Goal: Task Accomplishment & Management: Manage account settings

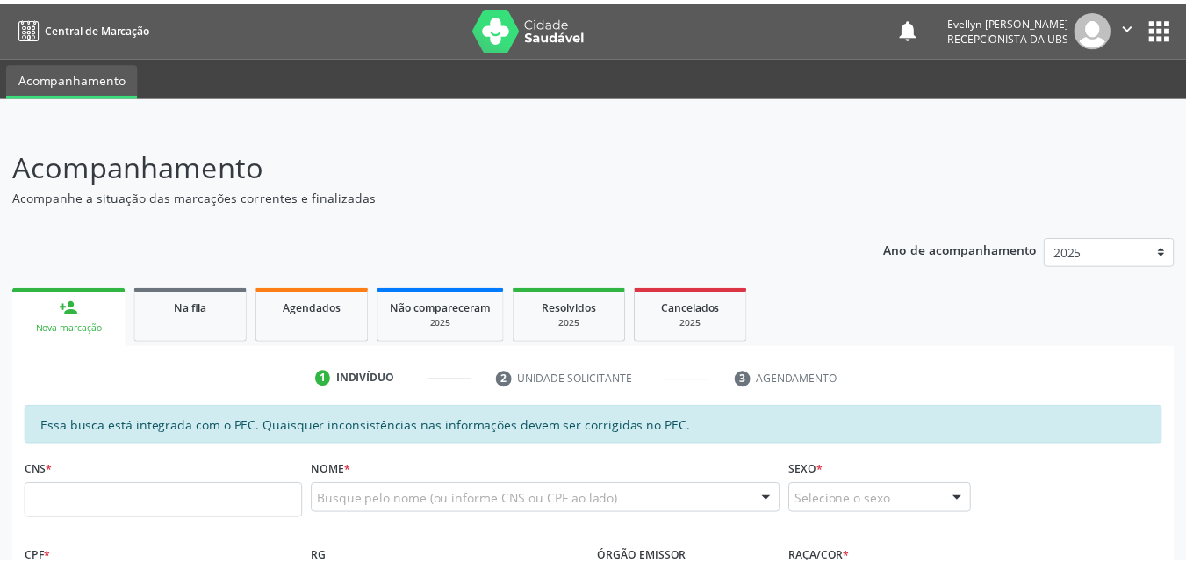
scroll to position [97, 0]
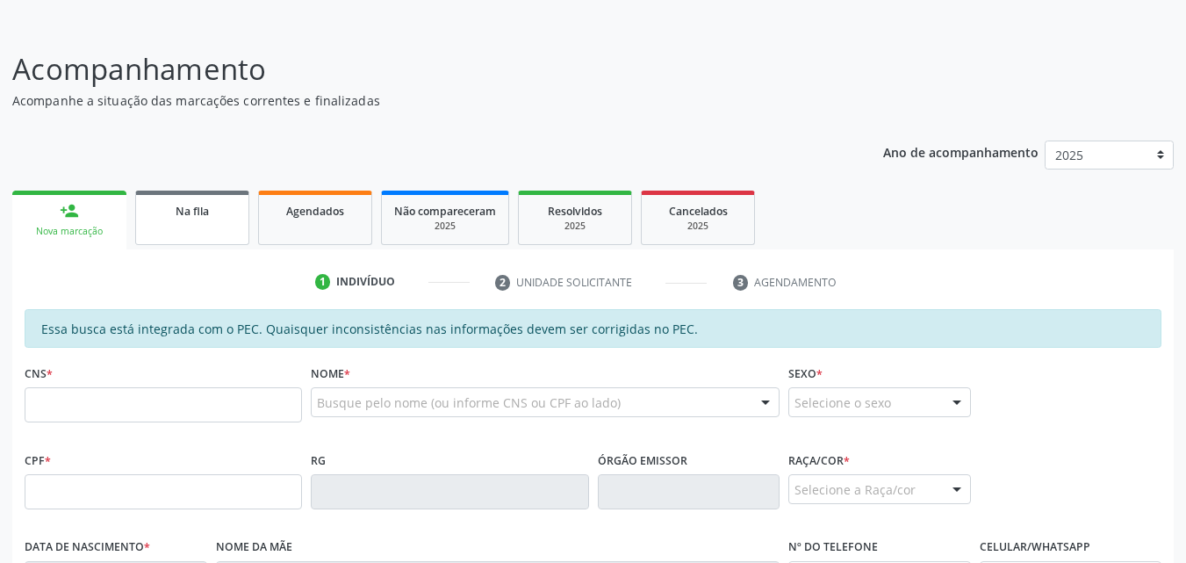
click at [168, 231] on link "Na fila" at bounding box center [192, 218] width 114 height 54
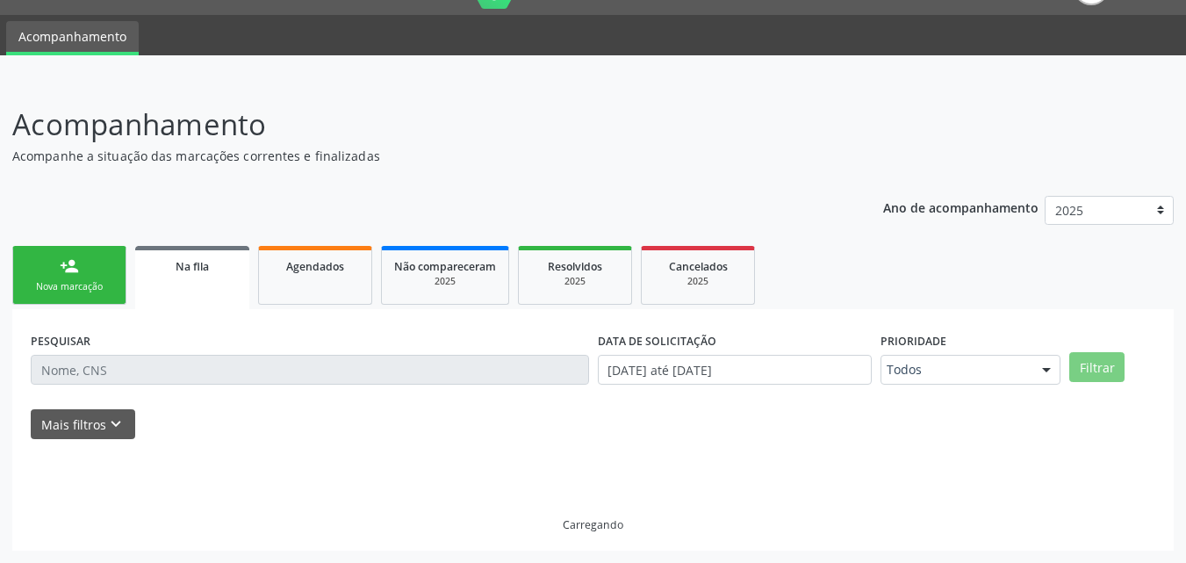
click at [181, 209] on div "Ano de acompanhamento 2025 person_add Nova marcação Na fila Agendados Não compa…" at bounding box center [593, 368] width 1162 height 368
click at [203, 214] on div "Ano de acompanhamento 2025 person_add Nova marcação Na fila Agendados Não compa…" at bounding box center [593, 368] width 1162 height 368
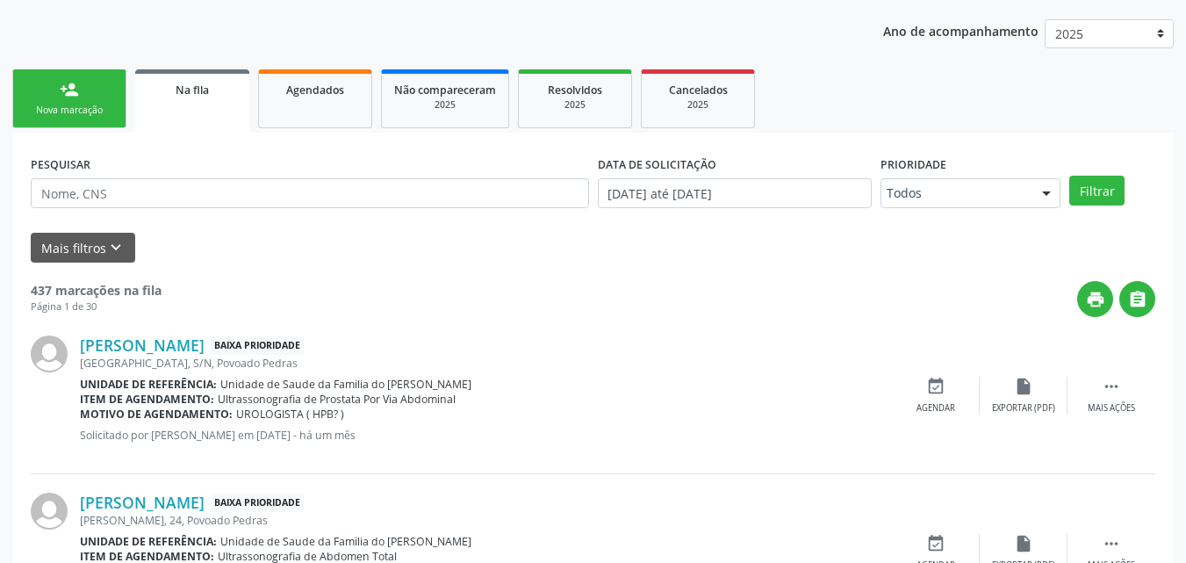
scroll to position [223, 0]
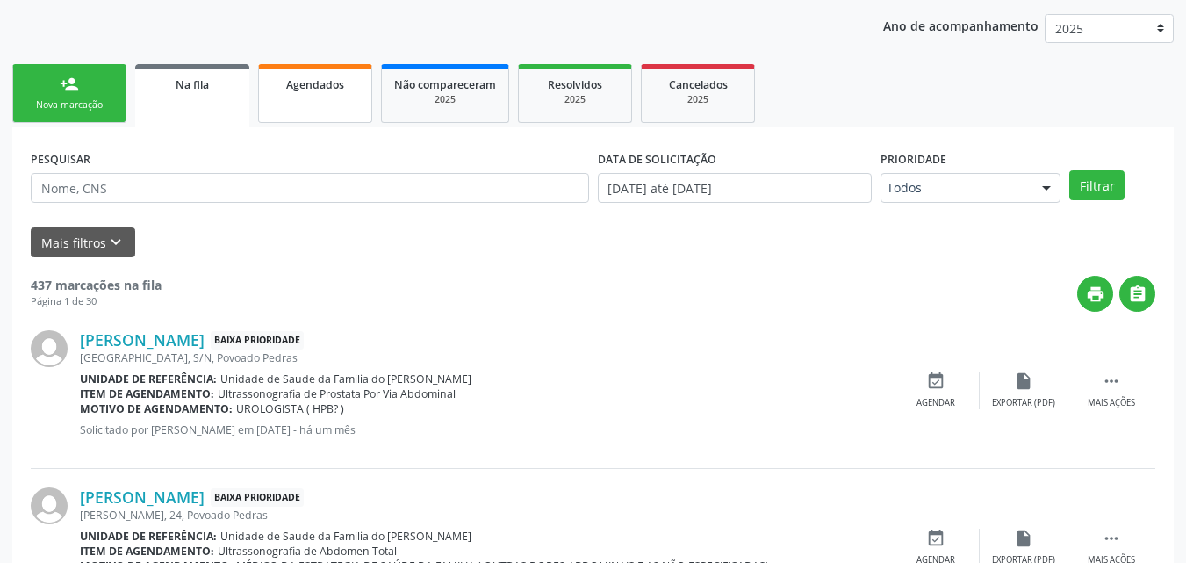
click at [306, 105] on link "Agendados" at bounding box center [315, 93] width 114 height 59
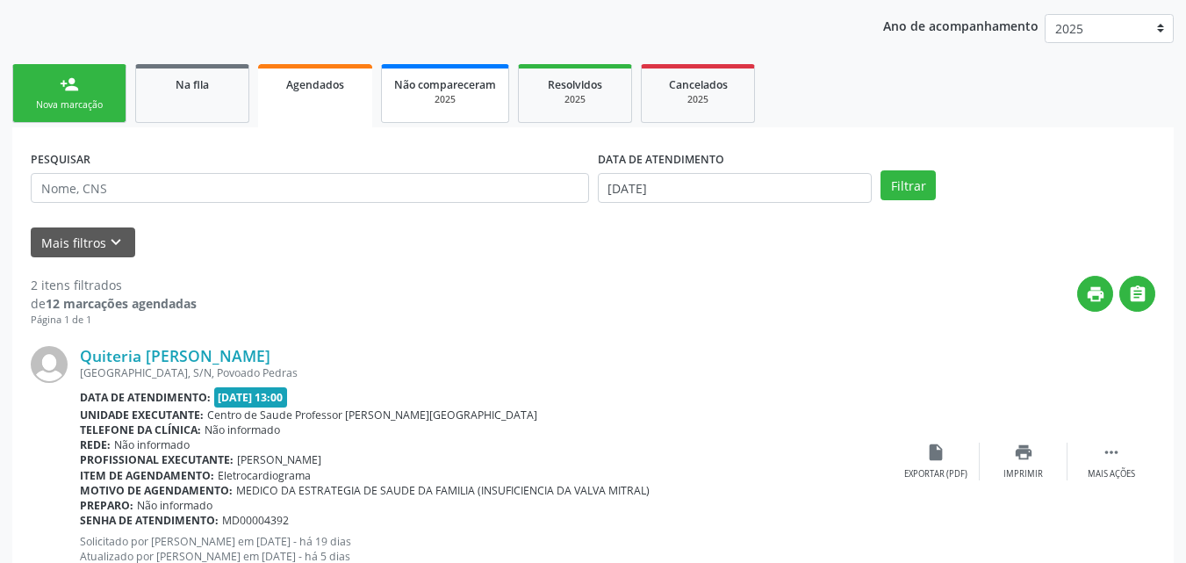
click at [448, 90] on span "Não compareceram" at bounding box center [445, 84] width 102 height 15
click at [448, 90] on div "Acompanhamento Acompanhe a situação das marcações correntes e finalizadas Relat…" at bounding box center [593, 396] width 1186 height 996
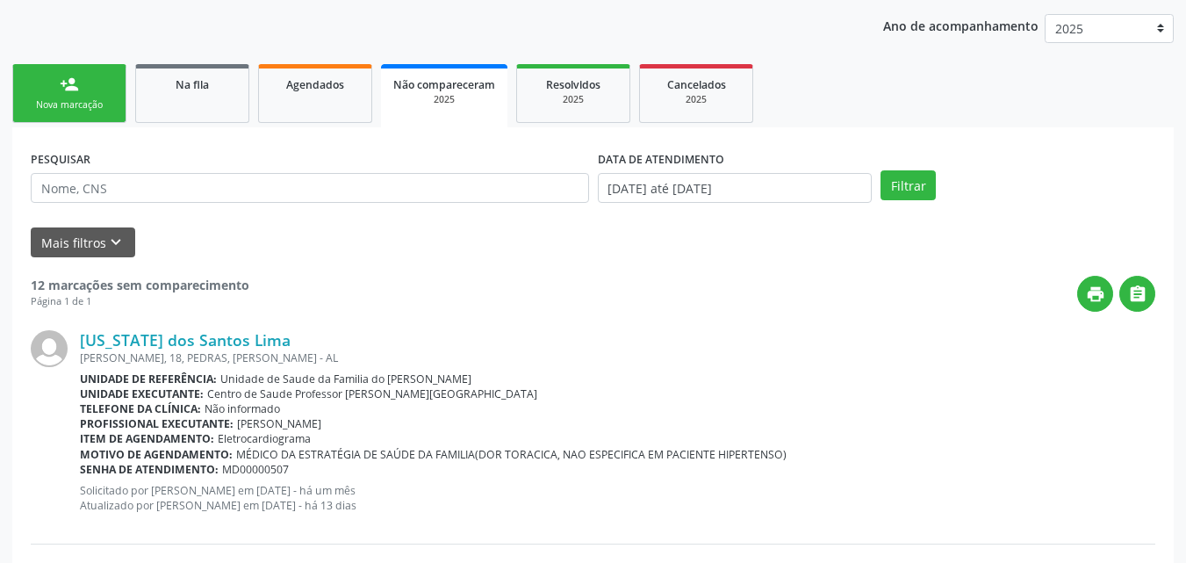
scroll to position [41, 0]
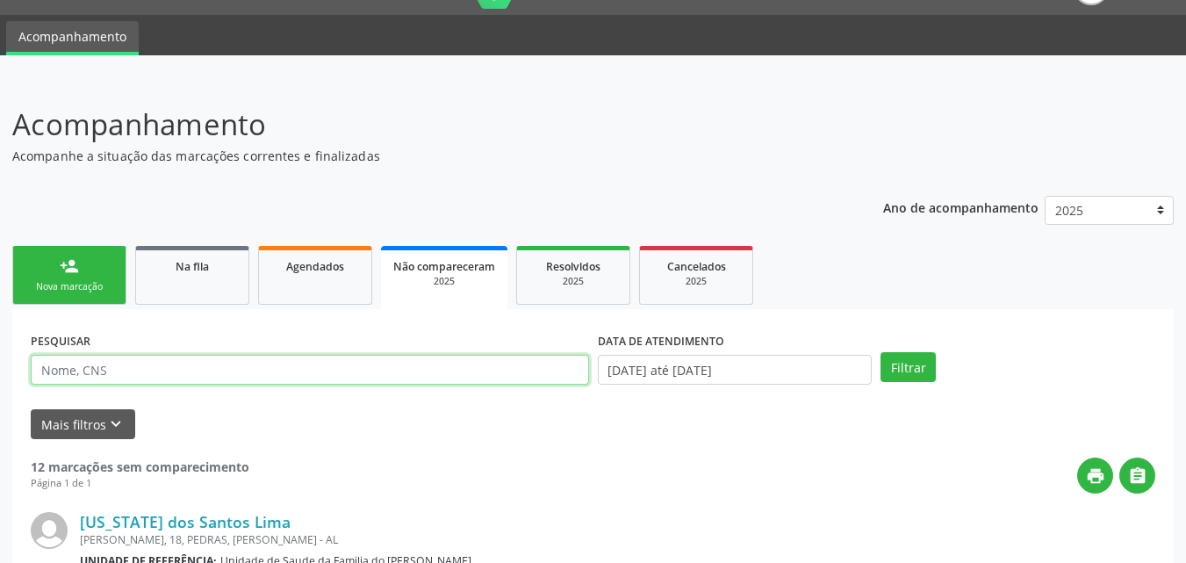
click at [154, 374] on input "text" at bounding box center [310, 370] width 558 height 30
type input "H"
type input "[PERSON_NAME]"
click at [881, 352] on button "Filtrar" at bounding box center [908, 367] width 55 height 30
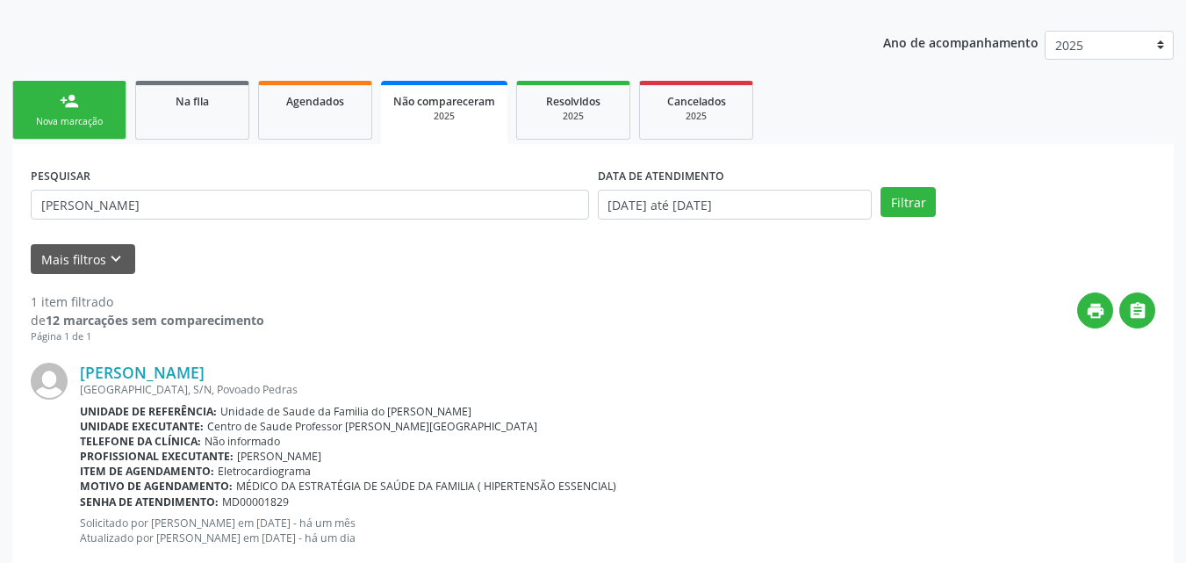
scroll to position [250, 0]
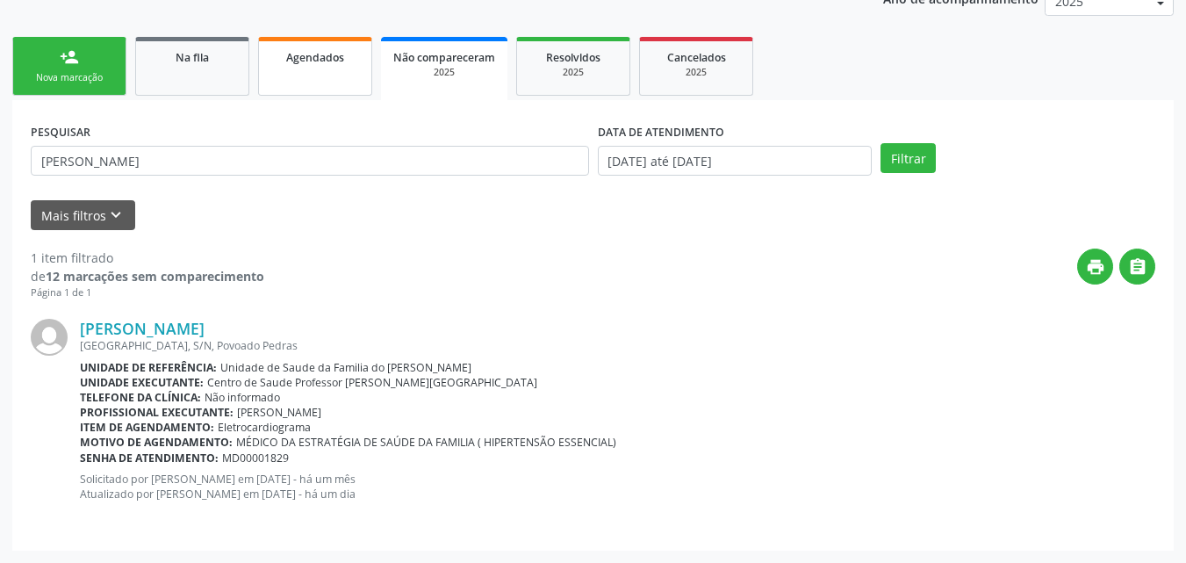
click at [306, 83] on link "Agendados" at bounding box center [315, 66] width 114 height 59
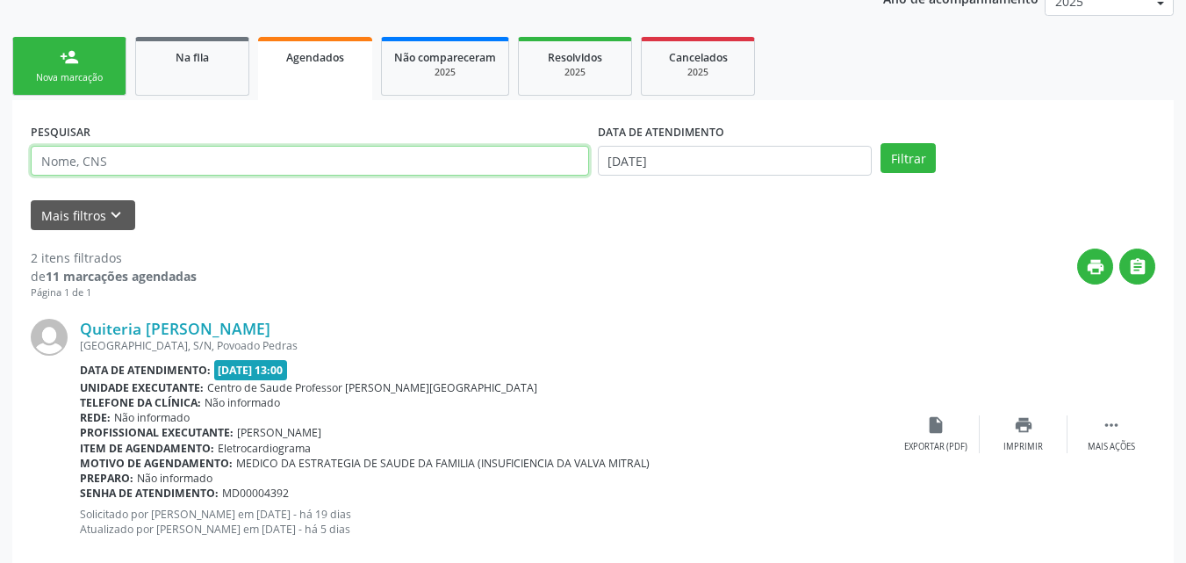
click at [209, 163] on input "text" at bounding box center [310, 161] width 558 height 30
click at [881, 143] on button "Filtrar" at bounding box center [908, 158] width 55 height 30
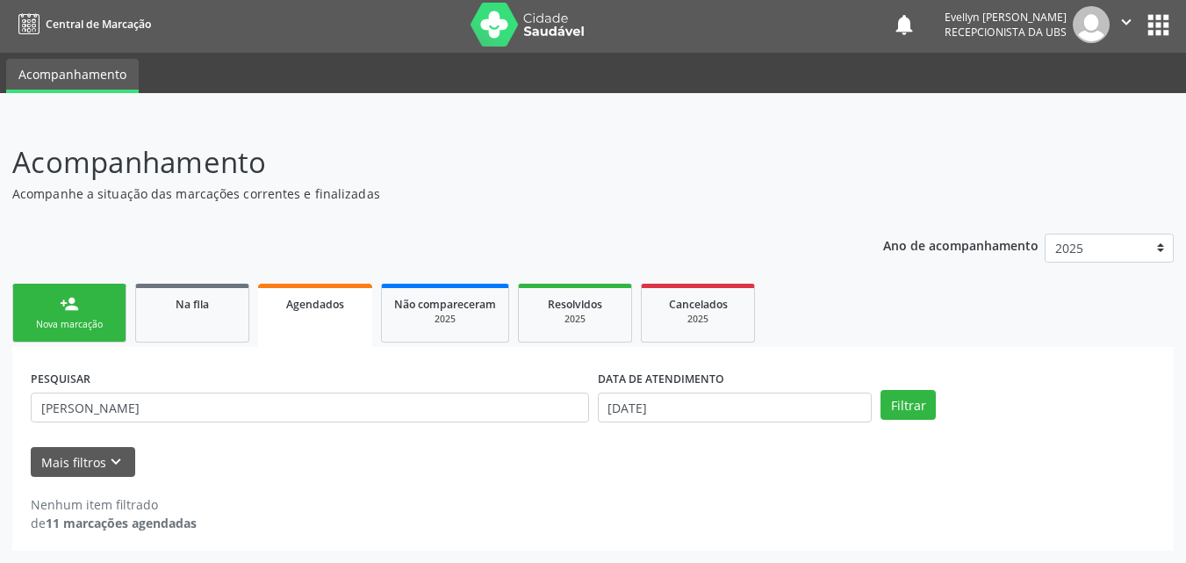
scroll to position [4, 0]
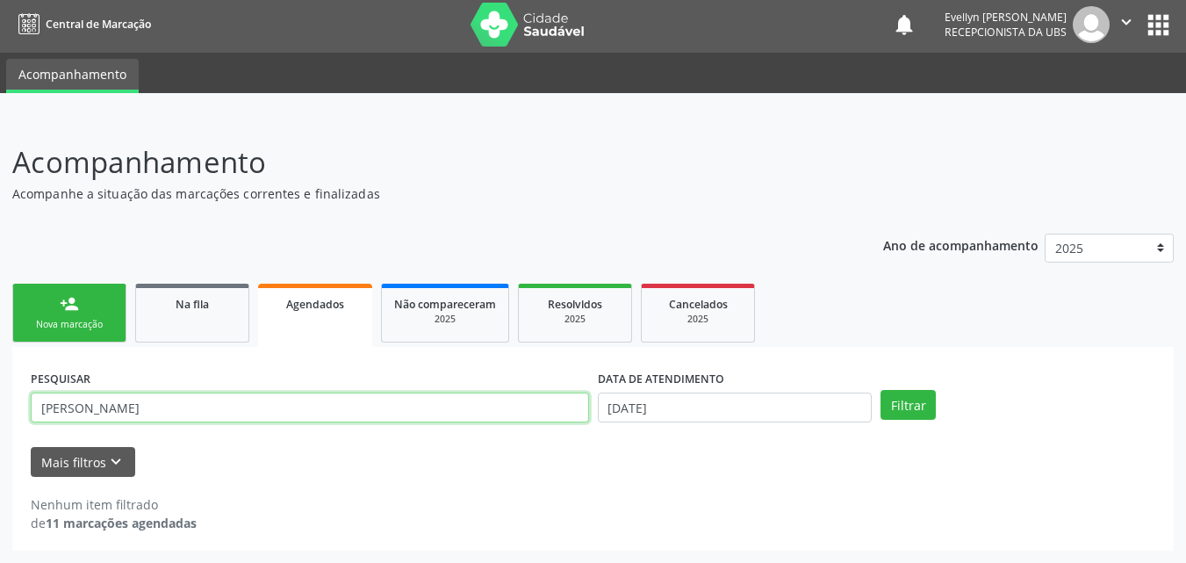
click at [62, 413] on input "[PERSON_NAME]" at bounding box center [310, 407] width 558 height 30
click at [881, 390] on button "Filtrar" at bounding box center [908, 405] width 55 height 30
drag, startPoint x: 157, startPoint y: 412, endPoint x: 183, endPoint y: 398, distance: 29.1
click at [183, 398] on input "[PERSON_NAME]" at bounding box center [310, 407] width 558 height 30
type input "[PERSON_NAME]"
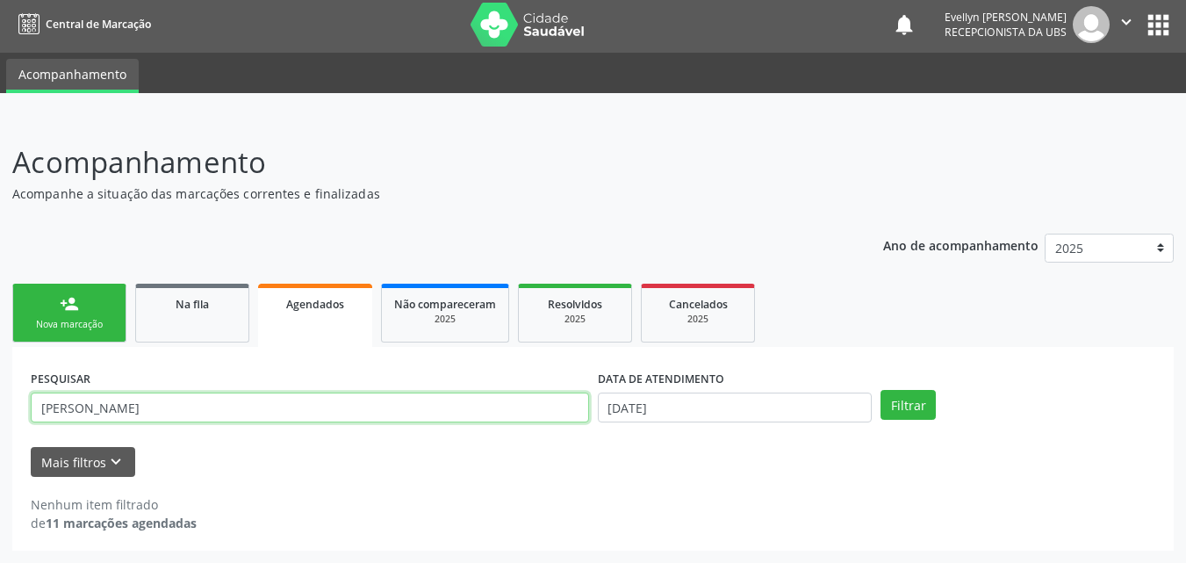
click at [881, 390] on button "Filtrar" at bounding box center [908, 405] width 55 height 30
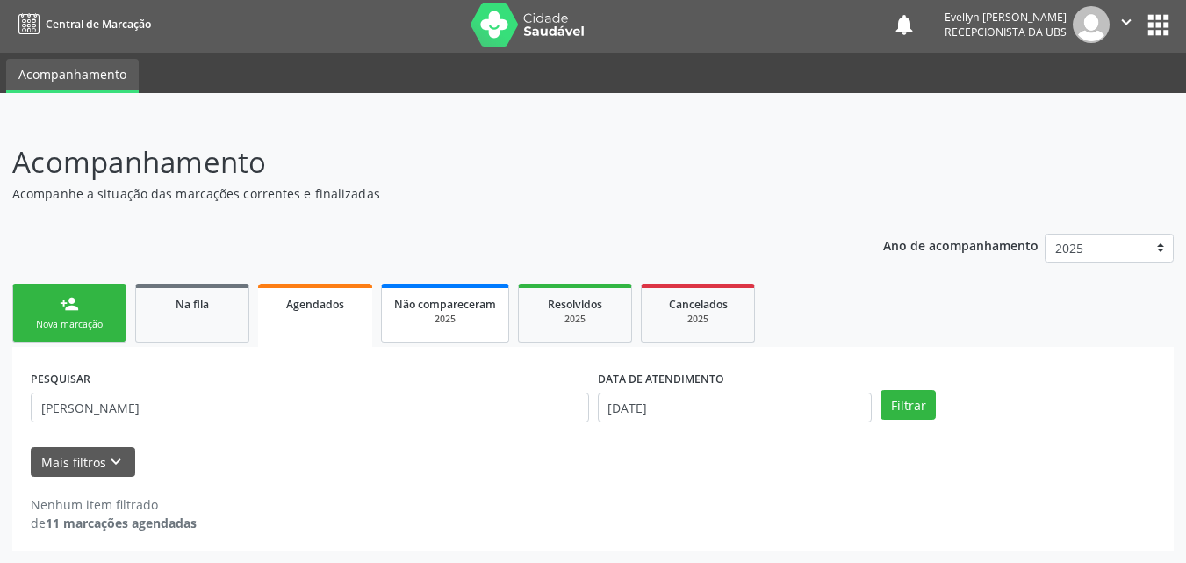
click at [421, 320] on div "2025" at bounding box center [445, 319] width 102 height 13
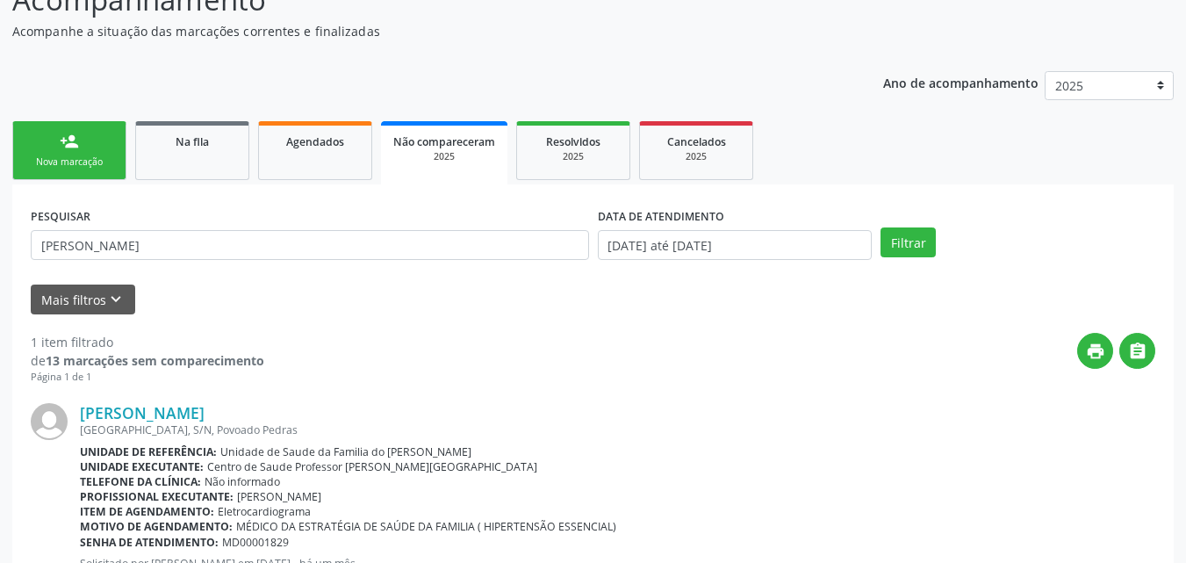
scroll to position [250, 0]
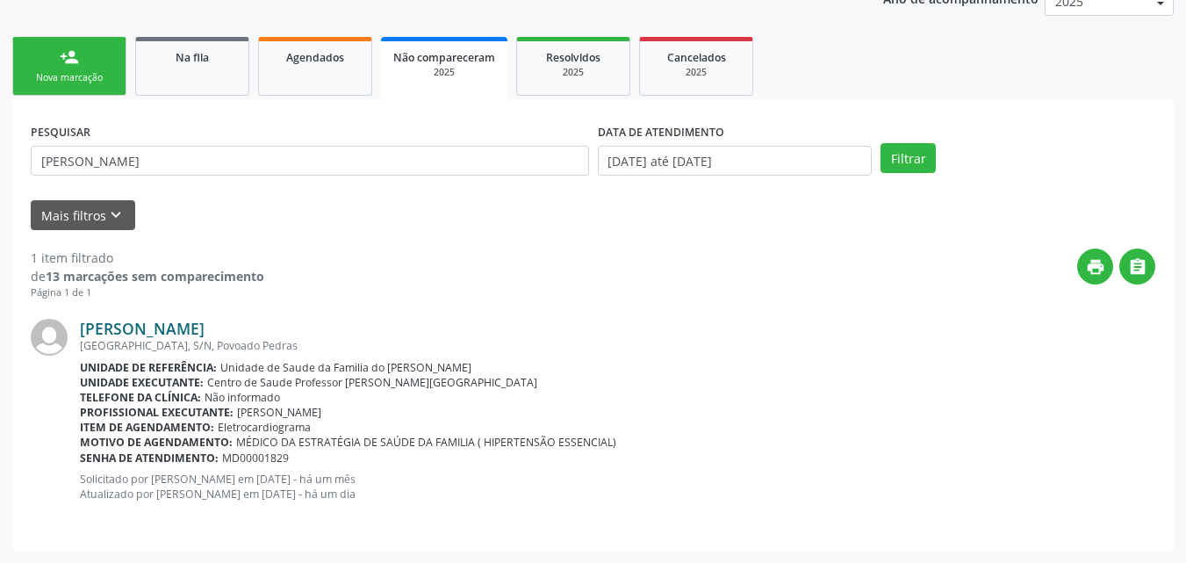
drag, startPoint x: 284, startPoint y: 324, endPoint x: 112, endPoint y: 328, distance: 171.3
click at [112, 328] on div "[PERSON_NAME]" at bounding box center [618, 328] width 1076 height 19
click at [252, 370] on span "Unidade de Saude da Familia do [PERSON_NAME]" at bounding box center [345, 367] width 251 height 15
click at [205, 327] on link "[PERSON_NAME]" at bounding box center [142, 328] width 125 height 19
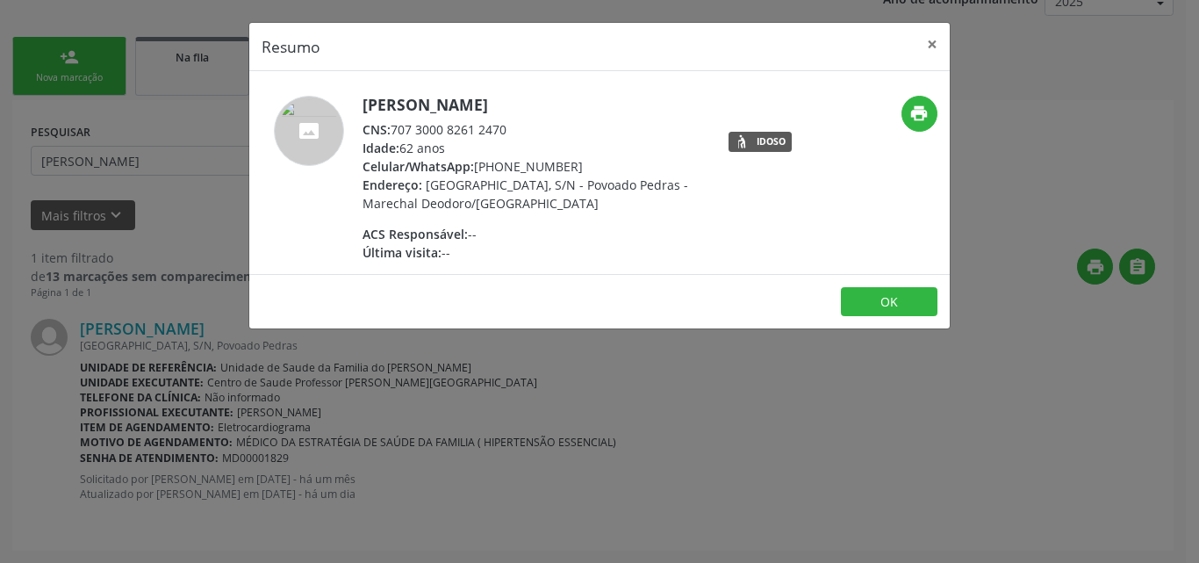
drag, startPoint x: 508, startPoint y: 131, endPoint x: 393, endPoint y: 131, distance: 115.0
click at [393, 131] on div "CNS: 707 3000 8261 2470" at bounding box center [534, 129] width 342 height 18
copy div "707 3000 8261 2470"
click at [932, 45] on button "×" at bounding box center [932, 44] width 35 height 43
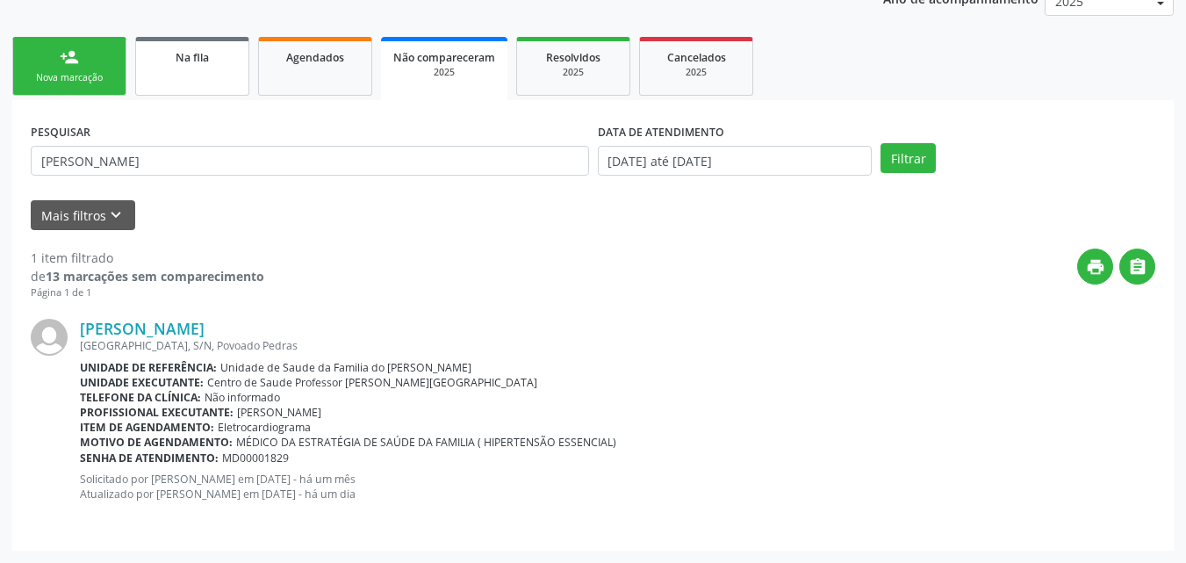
click at [225, 56] on div "Na fila" at bounding box center [192, 56] width 88 height 18
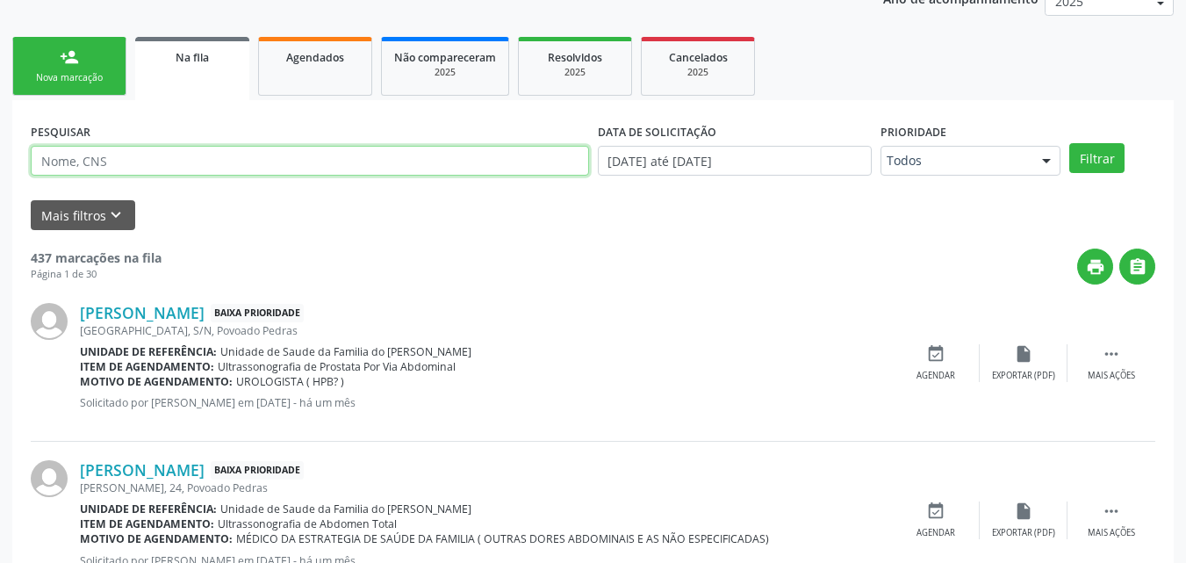
click at [164, 158] on input "text" at bounding box center [310, 161] width 558 height 30
paste input "707300082612470"
type input "707300082612470"
click at [1069, 143] on button "Filtrar" at bounding box center [1096, 158] width 55 height 30
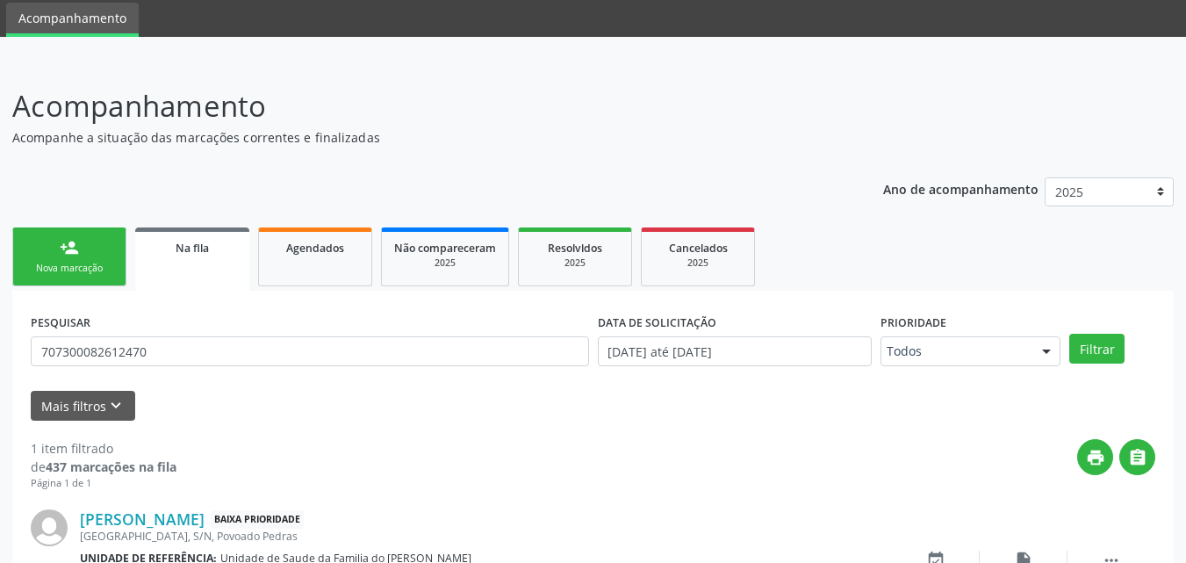
scroll to position [175, 0]
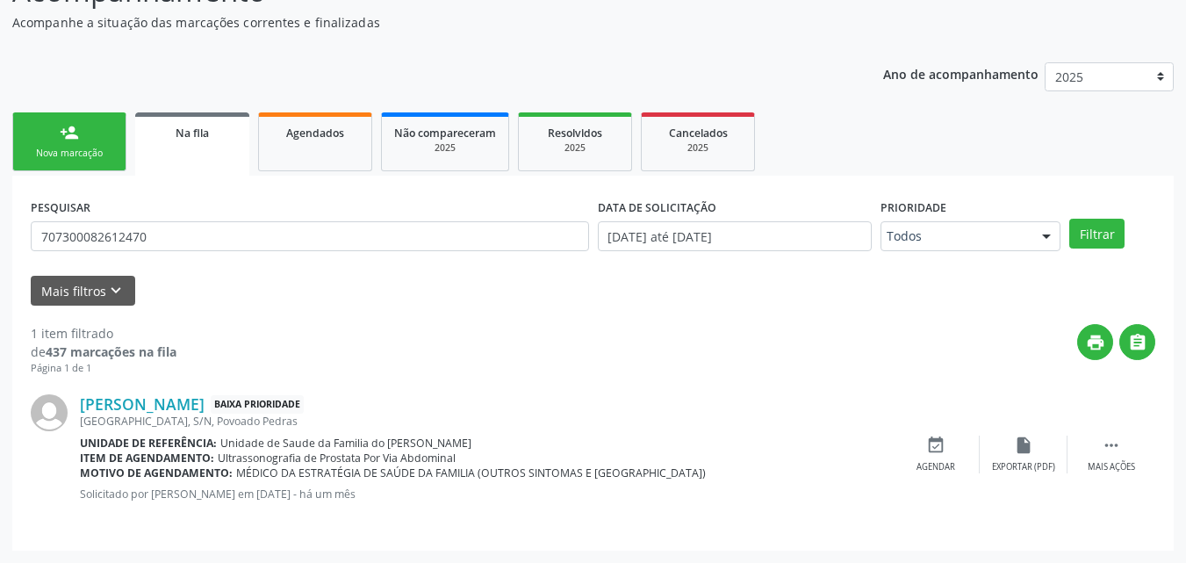
click at [90, 140] on link "person_add Nova marcação" at bounding box center [69, 141] width 114 height 59
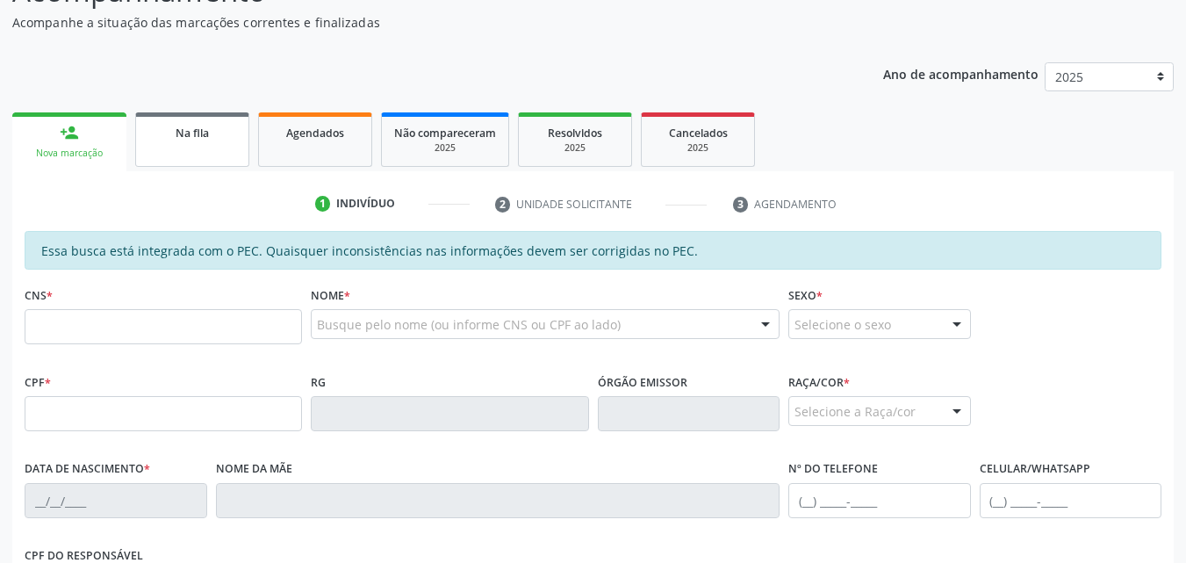
click at [213, 152] on link "Na fila" at bounding box center [192, 139] width 114 height 54
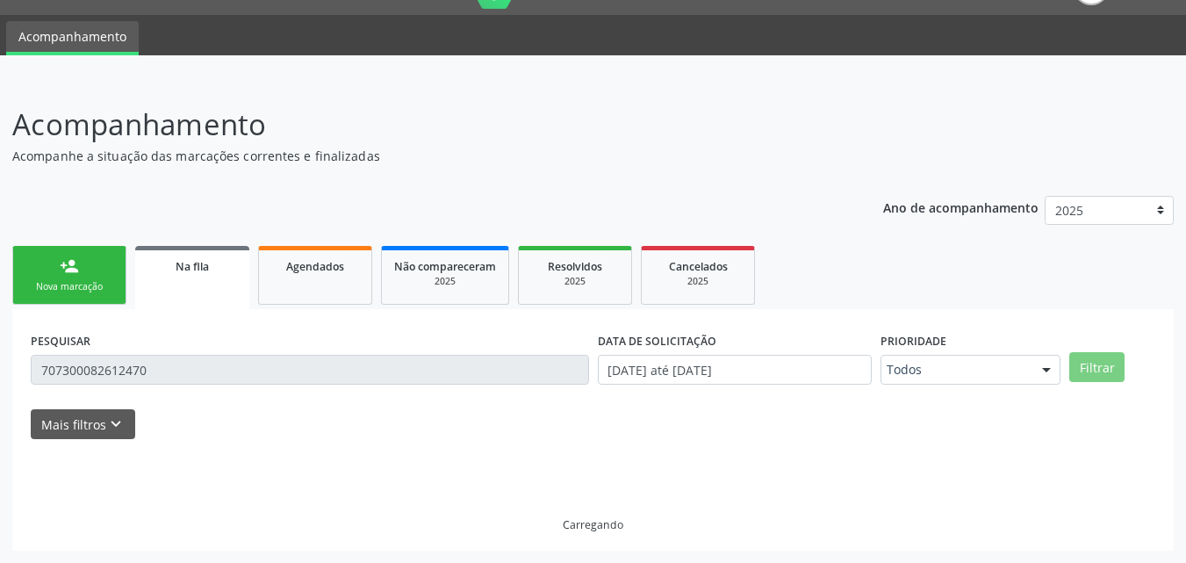
click at [213, 152] on p "Acompanhe a situação das marcações correntes e finalizadas" at bounding box center [418, 156] width 813 height 18
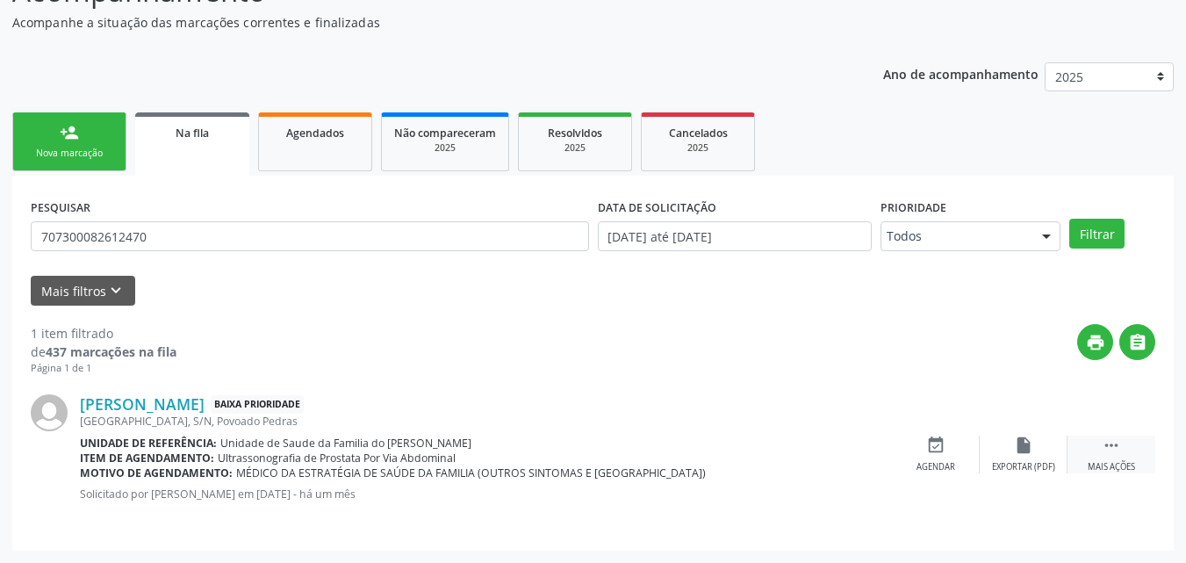
click at [1111, 450] on icon "" at bounding box center [1111, 445] width 19 height 19
click at [940, 446] on icon "cancel" at bounding box center [935, 445] width 19 height 19
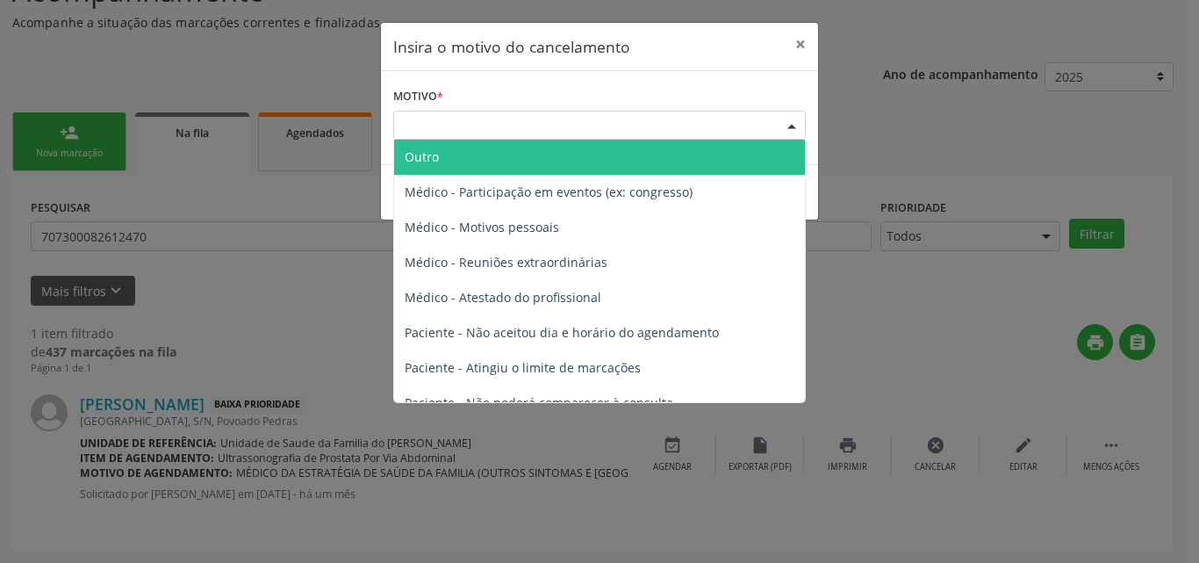
click at [557, 126] on div "Escolha o motivo" at bounding box center [599, 126] width 413 height 30
click at [552, 162] on span "Outro" at bounding box center [599, 157] width 411 height 35
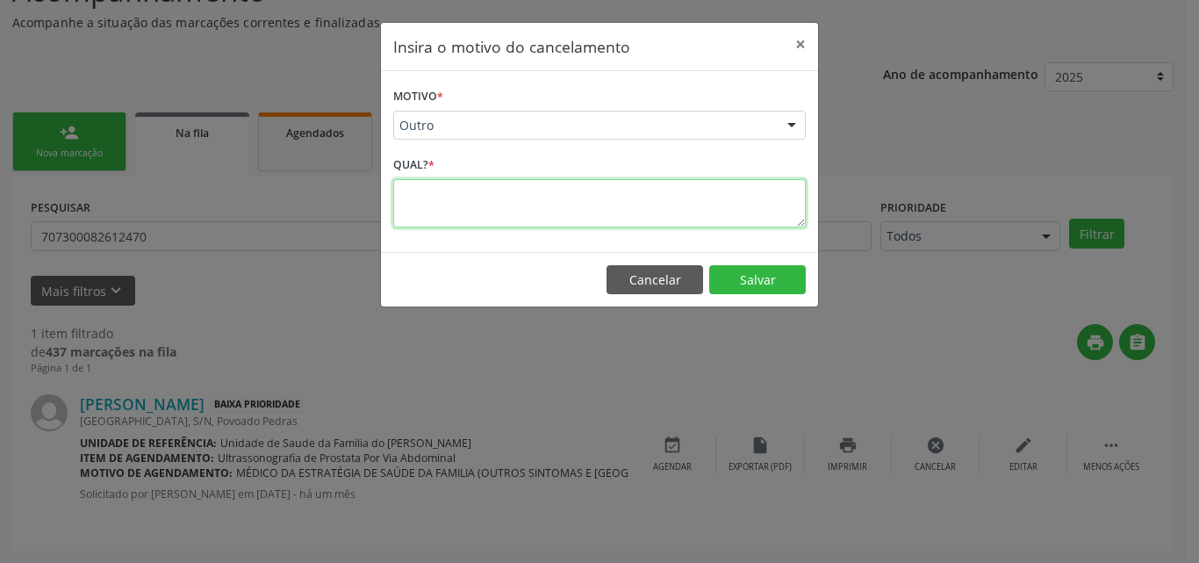
click at [516, 205] on textarea at bounding box center [599, 203] width 413 height 48
type textarea "PACIENTE RETIROU PARA FAZER FORA"
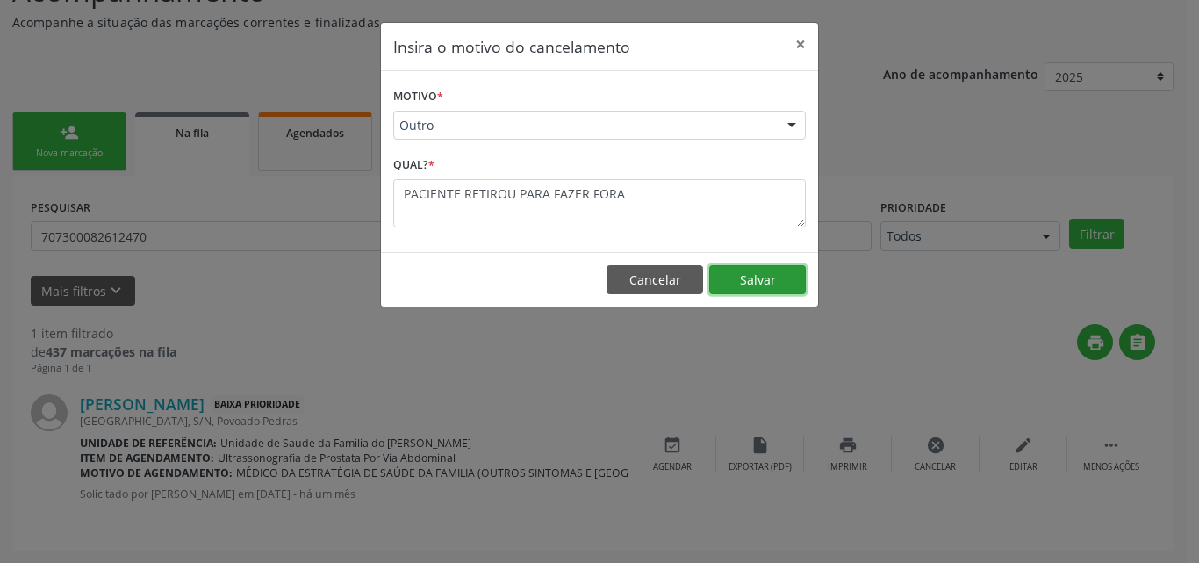
click at [763, 287] on button "Salvar" at bounding box center [757, 280] width 97 height 30
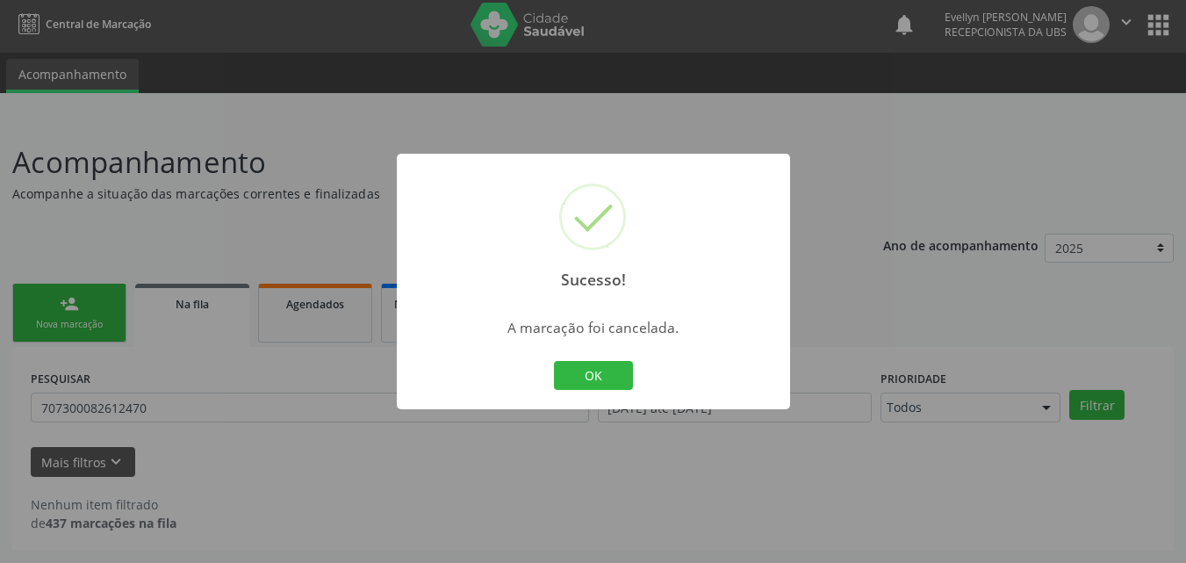
scroll to position [4, 0]
click at [593, 378] on button "OK" at bounding box center [593, 376] width 79 height 30
